Goal: Navigation & Orientation: Find specific page/section

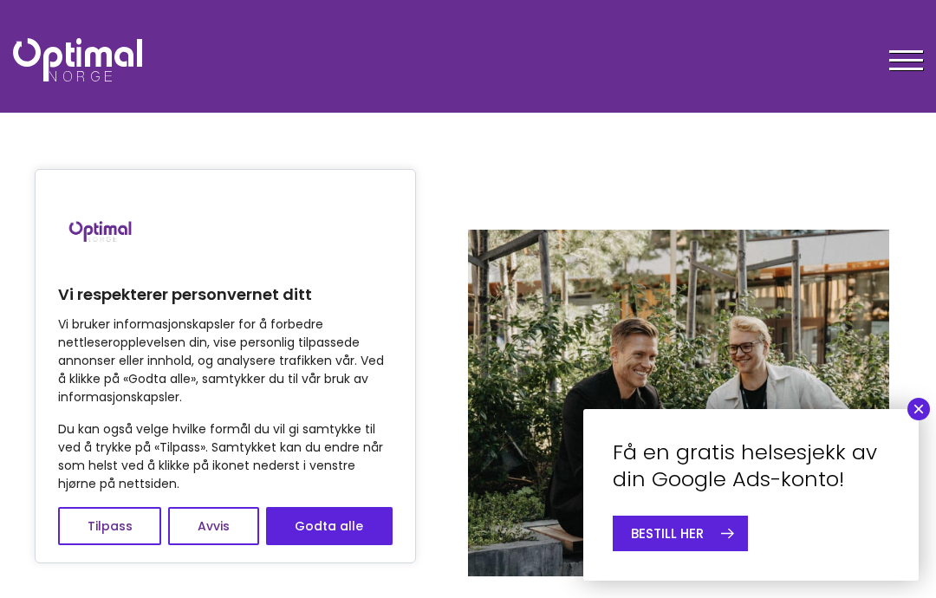
click at [348, 517] on button "Godta alle" at bounding box center [329, 526] width 126 height 38
checkbox input "true"
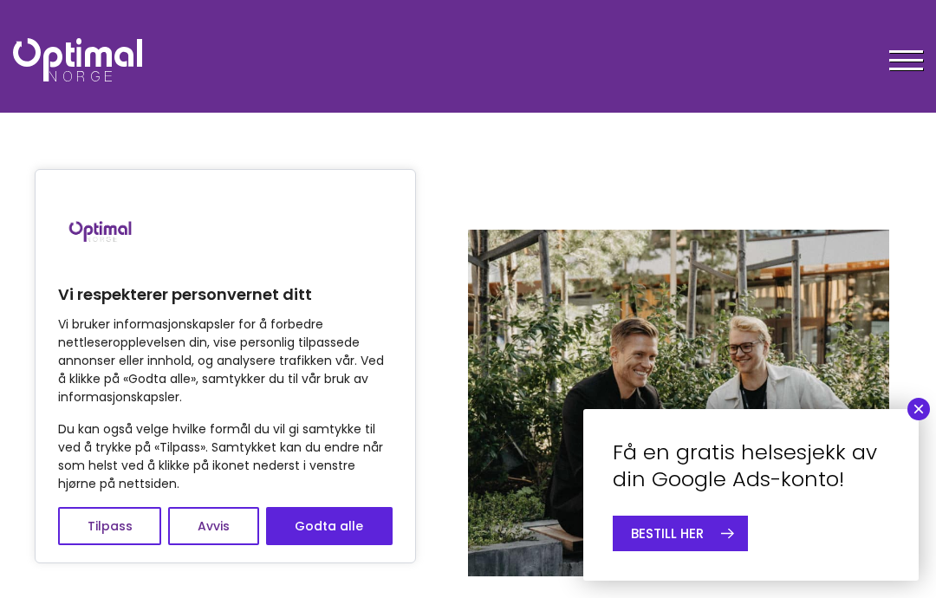
checkbox input "true"
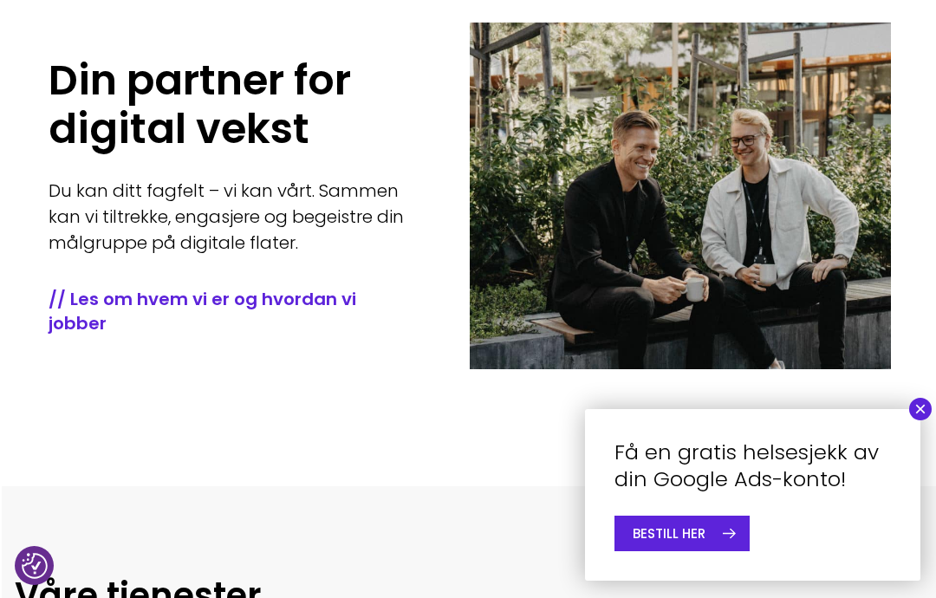
scroll to position [218, 4]
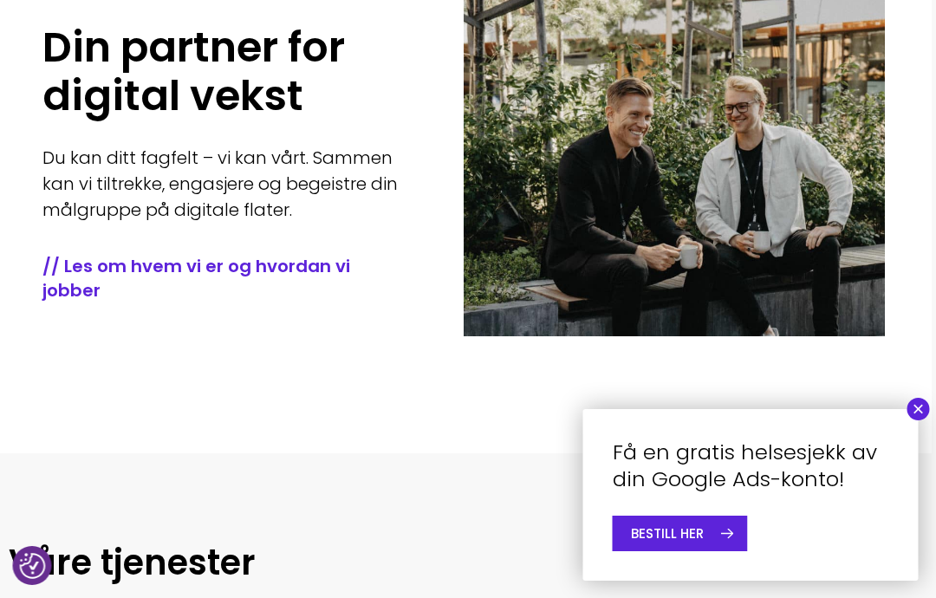
click at [914, 420] on button "×" at bounding box center [918, 409] width 23 height 23
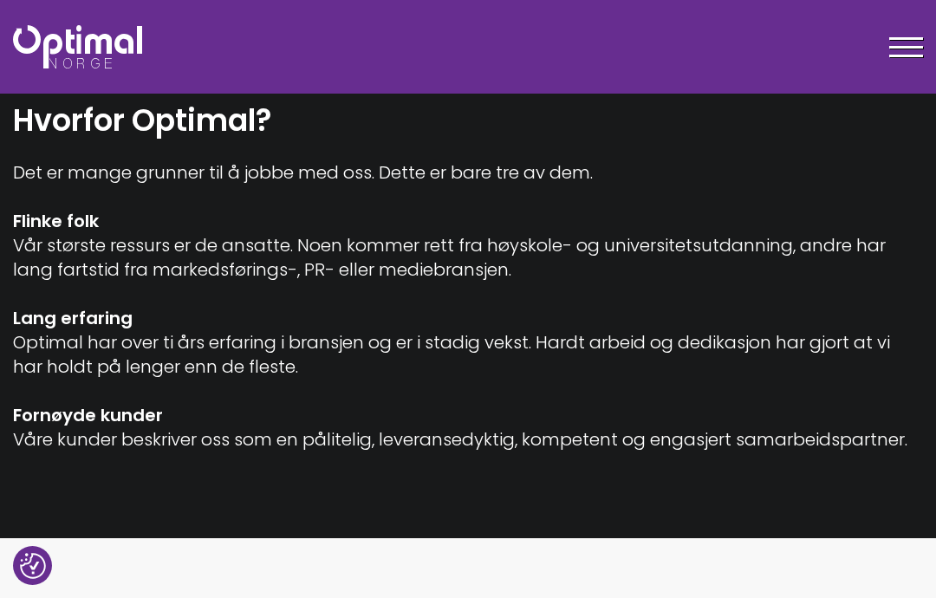
scroll to position [1017, 0]
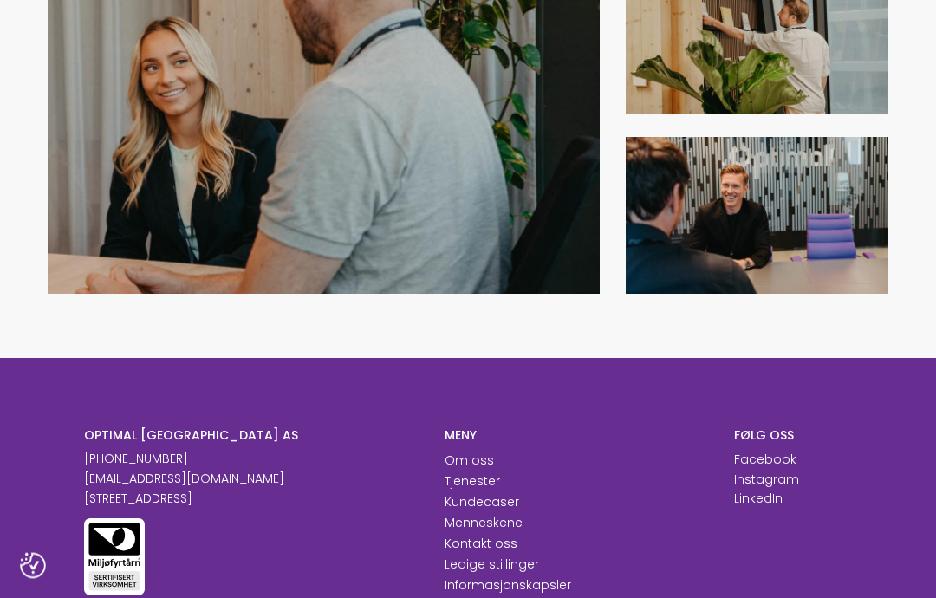
scroll to position [1551, 0]
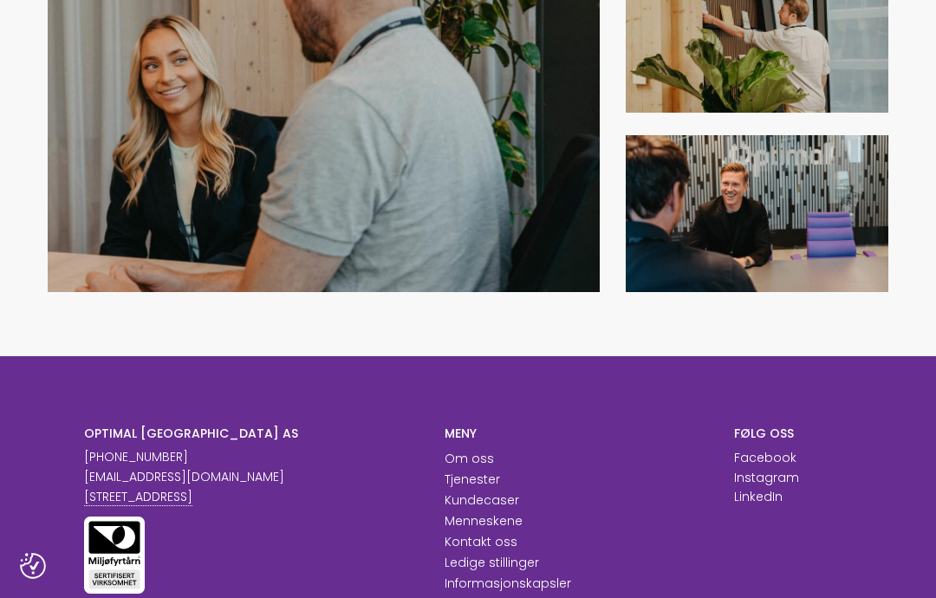
click at [487, 516] on link "Menneskene" at bounding box center [483, 520] width 78 height 17
